Goal: Information Seeking & Learning: Learn about a topic

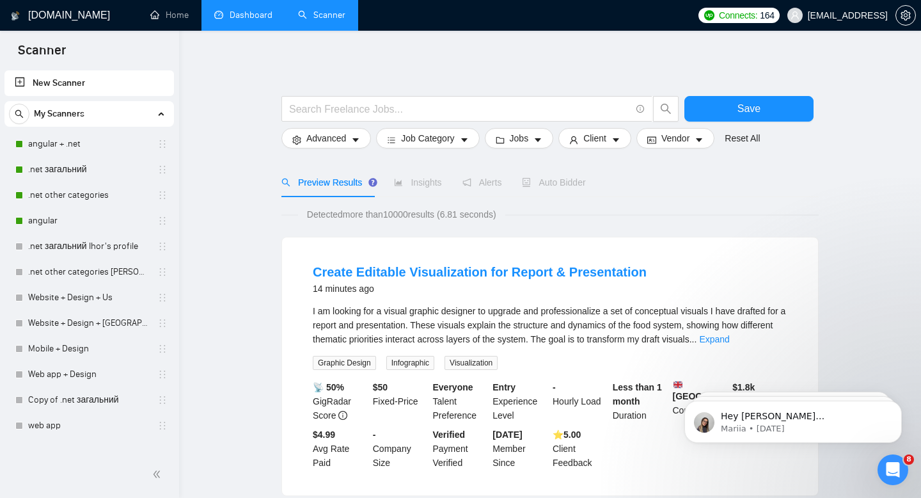
click at [242, 10] on link "Dashboard" at bounding box center [243, 15] width 58 height 11
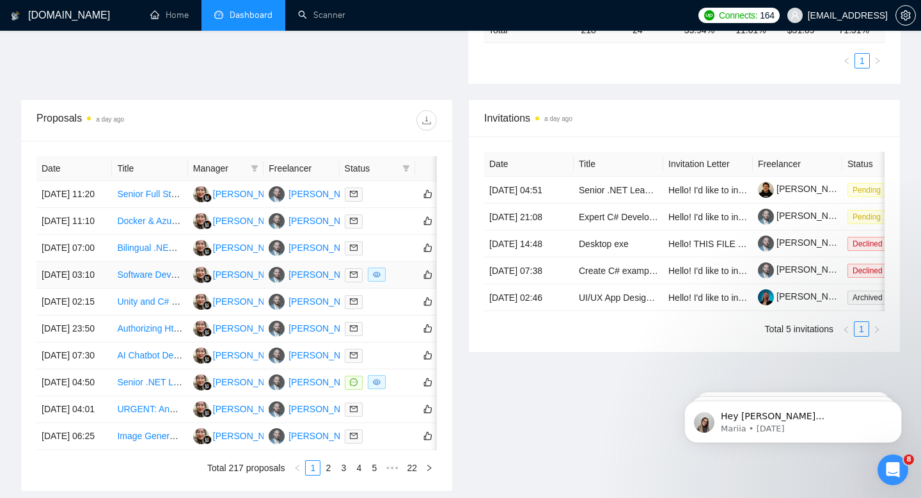
scroll to position [397, 0]
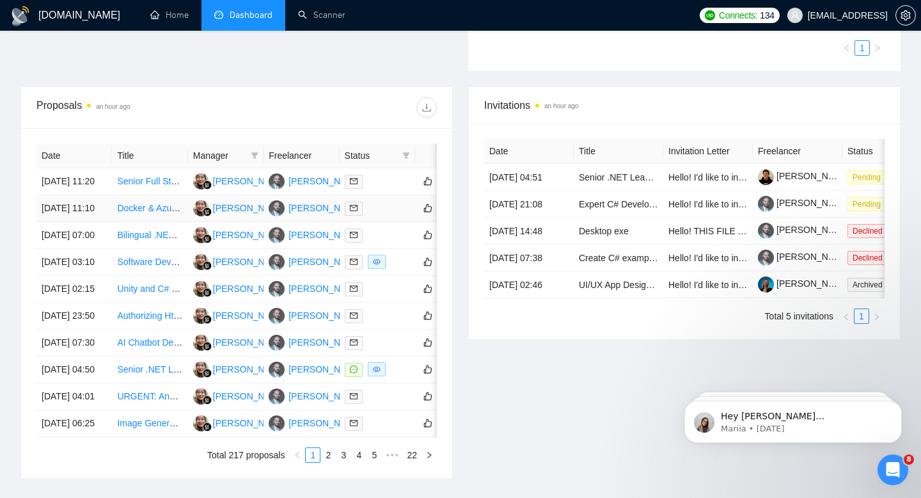
scroll to position [410, 0]
click at [130, 276] on td "Software Development Team in [GEOGRAPHIC_DATA]. Must be [GEOGRAPHIC_DATA] based" at bounding box center [149, 262] width 75 height 27
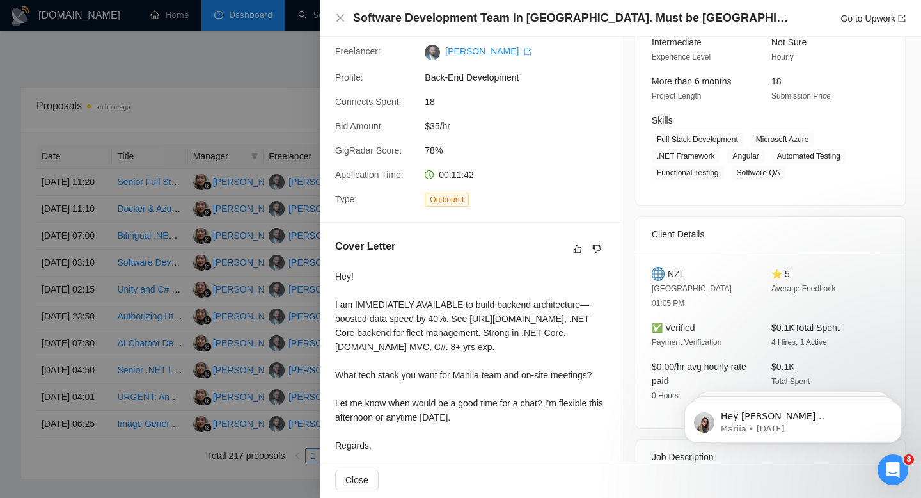
scroll to position [281, 0]
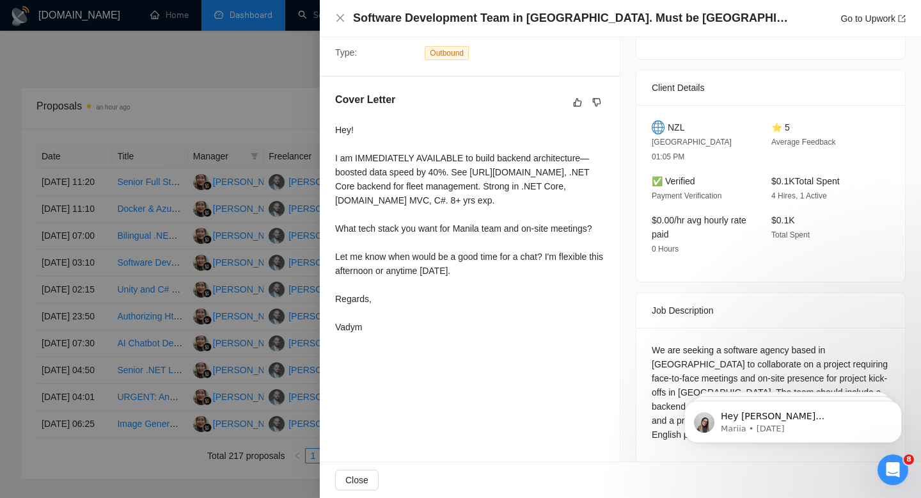
click at [221, 95] on div at bounding box center [460, 249] width 921 height 498
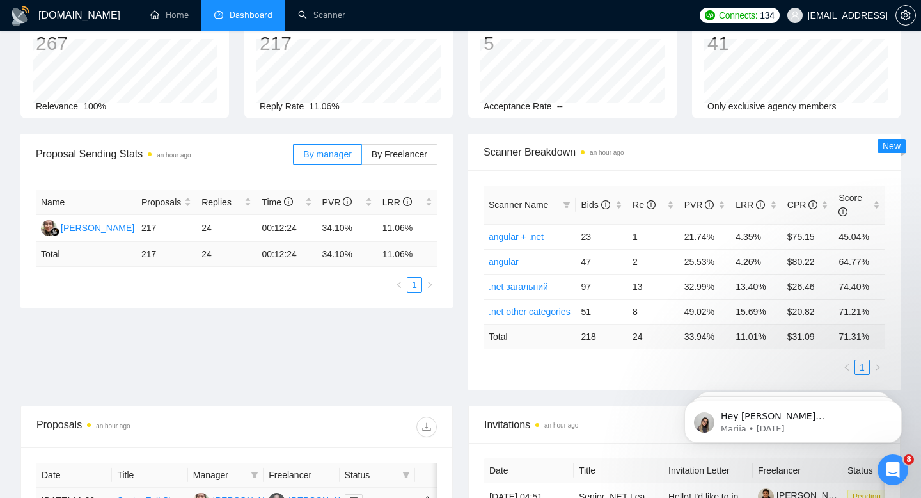
scroll to position [0, 0]
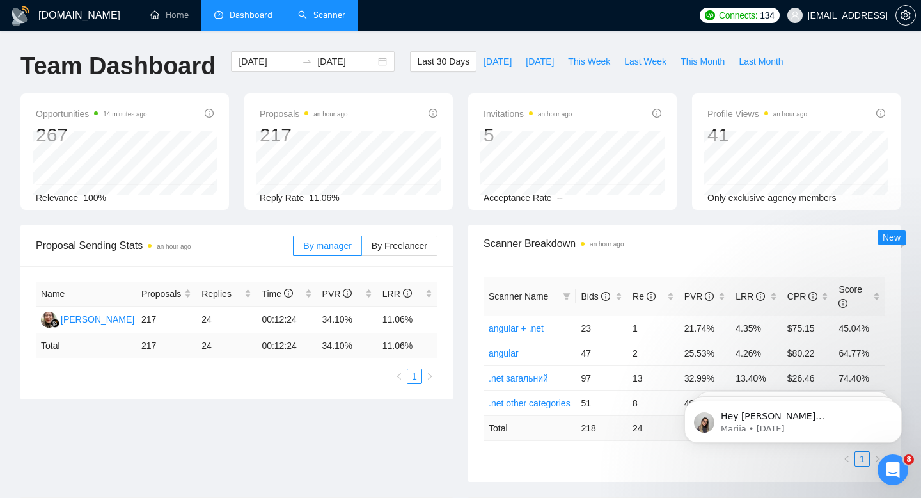
click at [325, 10] on link "Scanner" at bounding box center [321, 15] width 47 height 11
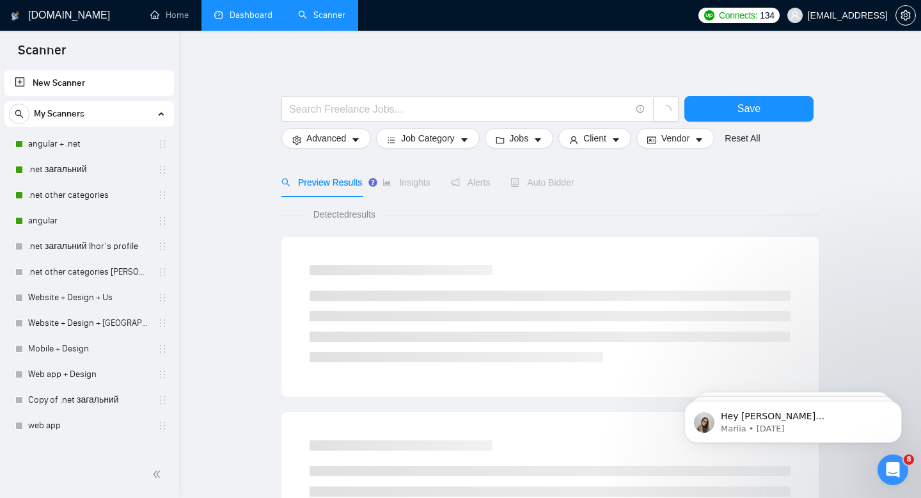
click at [226, 20] on link "Dashboard" at bounding box center [243, 15] width 58 height 11
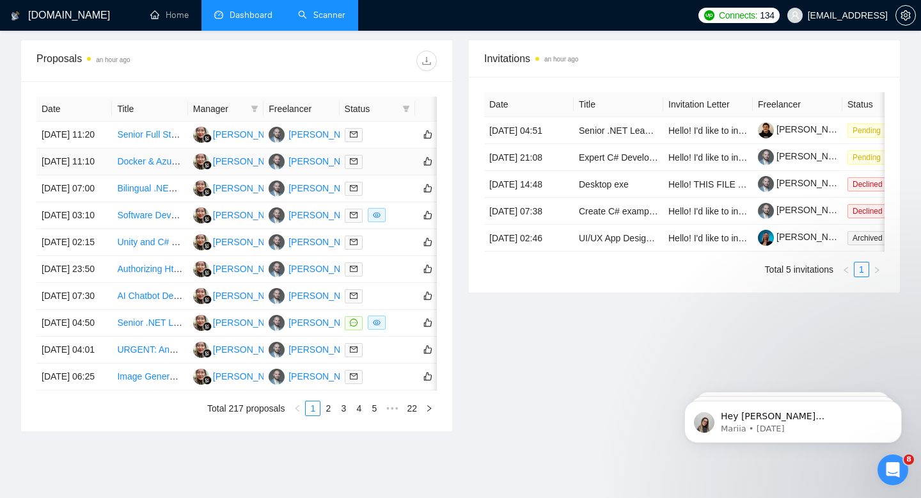
scroll to position [459, 0]
